Goal: Find specific page/section: Find specific page/section

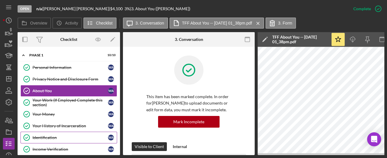
scroll to position [195, 0]
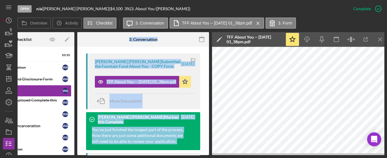
drag, startPoint x: 78, startPoint y: 156, endPoint x: 19, endPoint y: 157, distance: 58.8
click at [19, 158] on div "Open n/a | [PERSON_NAME] | $4,100 $4,100 3 % | 3. About You ([PERSON_NAME]) Com…" at bounding box center [193, 79] width 387 height 158
drag, startPoint x: 55, startPoint y: 155, endPoint x: 26, endPoint y: 155, distance: 28.4
click at [26, 156] on div "Open n/a | [PERSON_NAME] | $4,100 $4,100 3 % | 3. About You ([PERSON_NAME]) Com…" at bounding box center [193, 79] width 387 height 158
drag, startPoint x: 53, startPoint y: 155, endPoint x: 44, endPoint y: 156, distance: 9.1
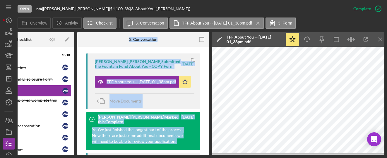
click at [44, 156] on div "Open n/a | [PERSON_NAME] | $4,100 $4,100 3 % | 3. About You ([PERSON_NAME]) Com…" at bounding box center [193, 79] width 387 height 158
drag, startPoint x: 55, startPoint y: 155, endPoint x: 33, endPoint y: 151, distance: 22.0
click at [34, 152] on div "Open n/a | [PERSON_NAME] | $4,100 $4,100 3 % | 3. About You ([PERSON_NAME]) Com…" at bounding box center [193, 79] width 387 height 158
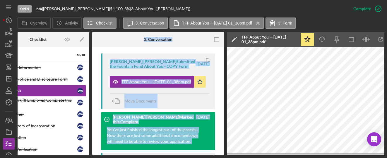
scroll to position [0, 0]
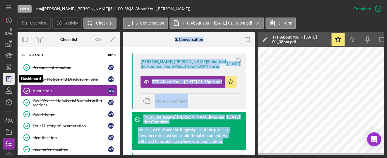
click at [7, 83] on icon "Icon/Dashboard" at bounding box center [8, 79] width 15 height 15
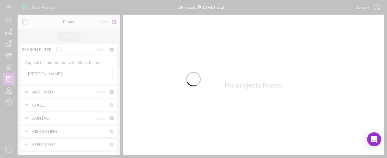
click at [49, 72] on div at bounding box center [193, 79] width 387 height 158
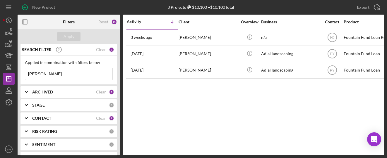
drag, startPoint x: 47, startPoint y: 73, endPoint x: 26, endPoint y: 73, distance: 21.3
click at [26, 73] on input "[PERSON_NAME]" at bounding box center [68, 74] width 87 height 12
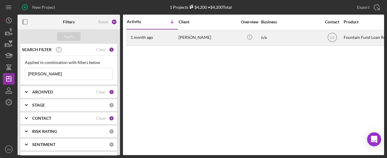
type input "[PERSON_NAME]"
click at [170, 38] on div "[DATE] [PERSON_NAME]" at bounding box center [152, 37] width 51 height 15
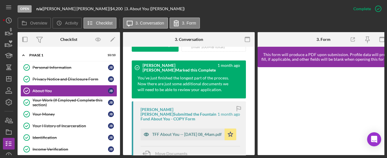
scroll to position [195, 0]
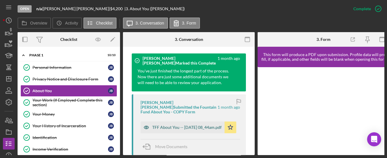
click at [164, 125] on div "TFF About You -- [DATE] 08_44am.pdf" at bounding box center [186, 127] width 69 height 5
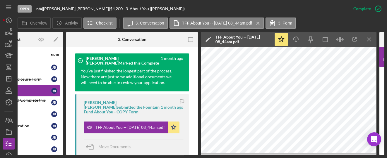
scroll to position [0, 72]
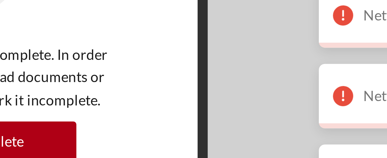
scroll to position [163, 0]
